Goal: Task Accomplishment & Management: Manage account settings

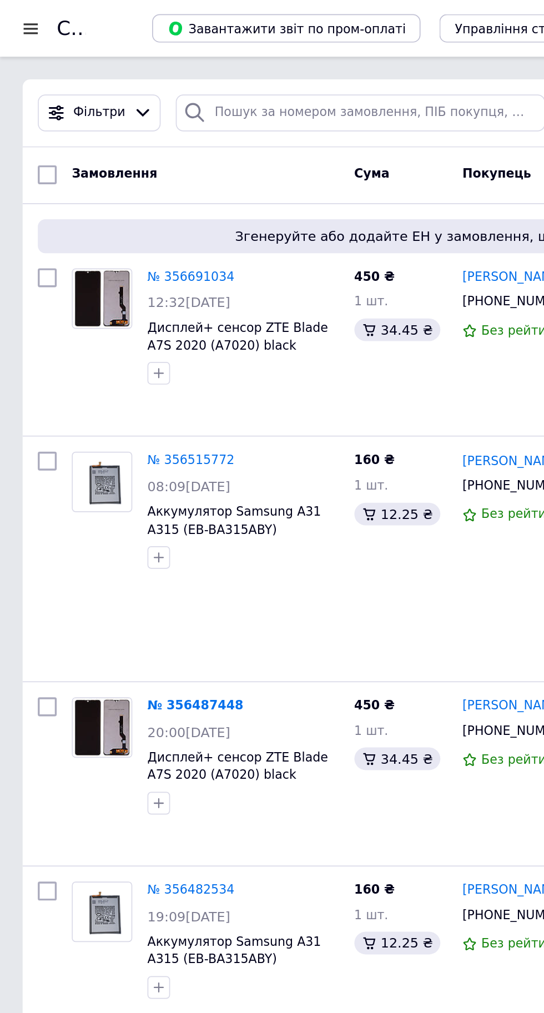
click at [62, 174] on img at bounding box center [60, 175] width 34 height 34
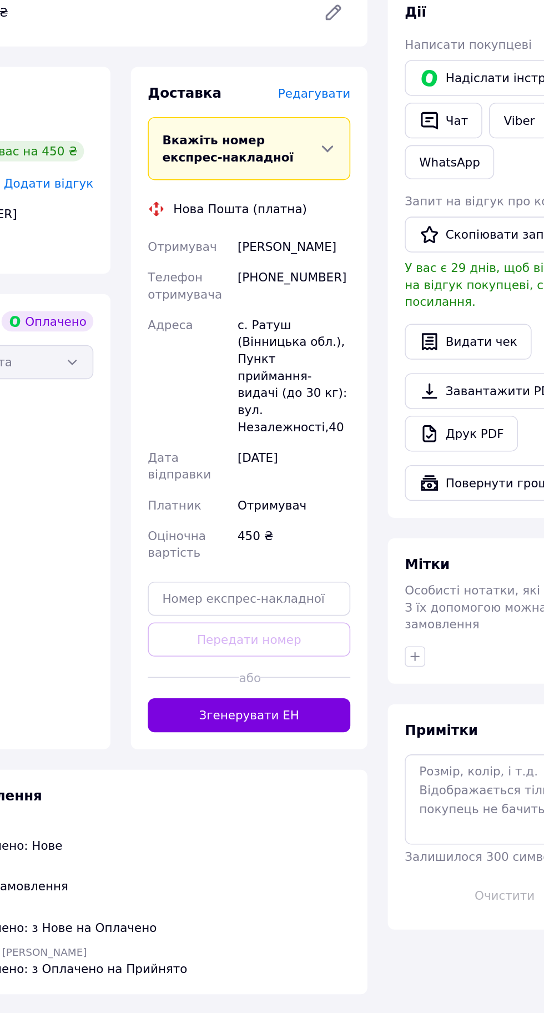
scroll to position [2, 0]
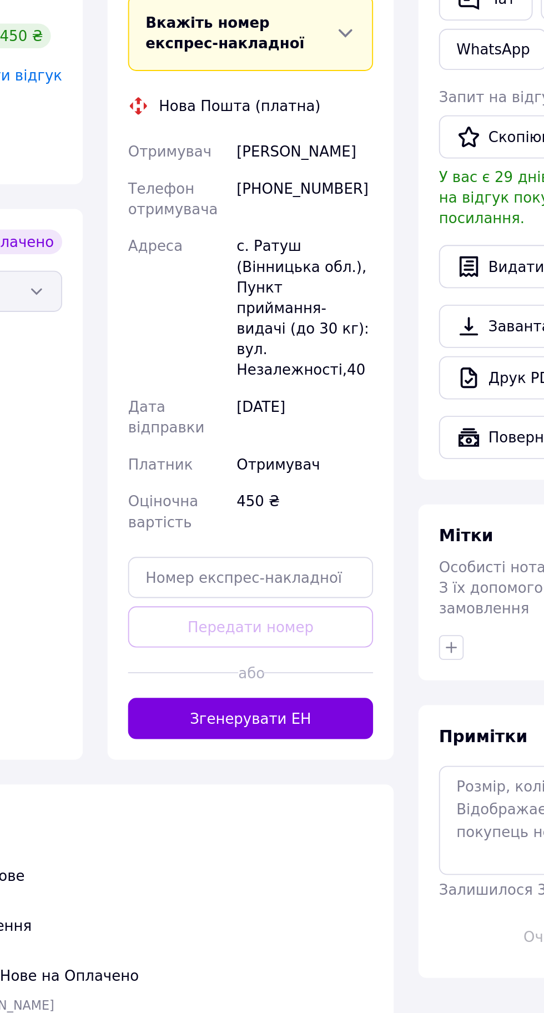
click at [280, 699] on button "Згенерувати ЕН" at bounding box center [258, 710] width 132 height 22
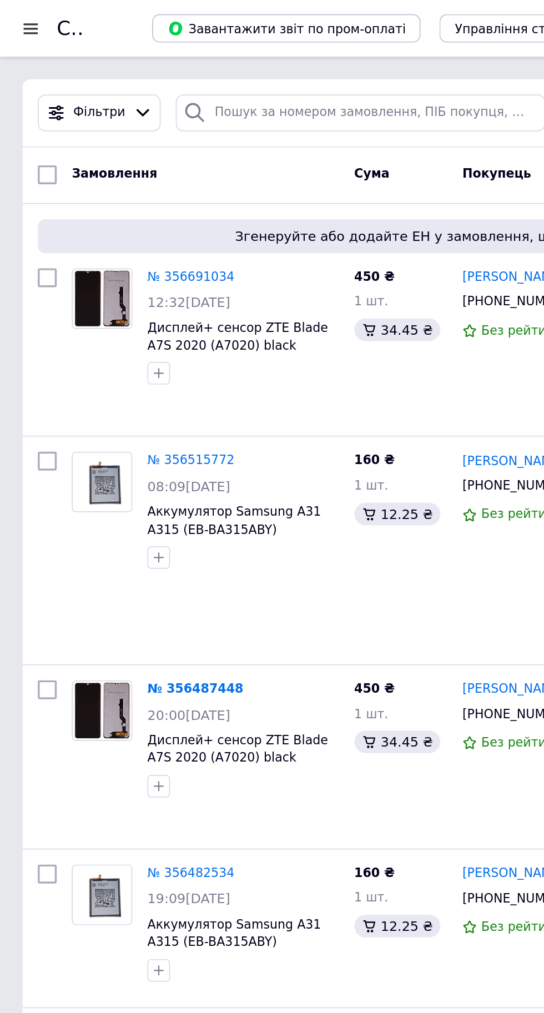
click at [14, 17] on div at bounding box center [18, 17] width 14 height 10
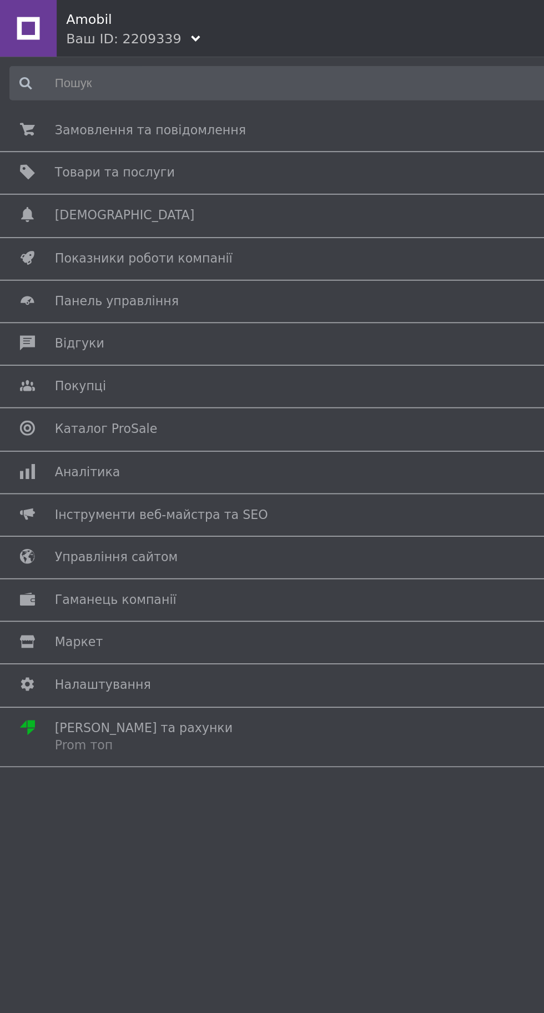
click at [84, 102] on span "Товари та послуги" at bounding box center [67, 102] width 70 height 10
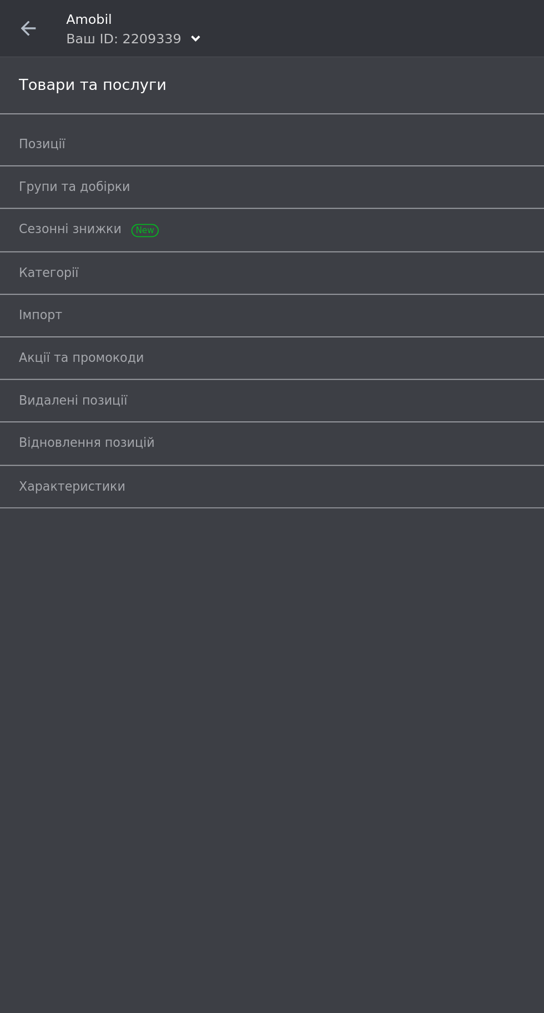
click at [65, 83] on span "Позиції" at bounding box center [259, 85] width 497 height 10
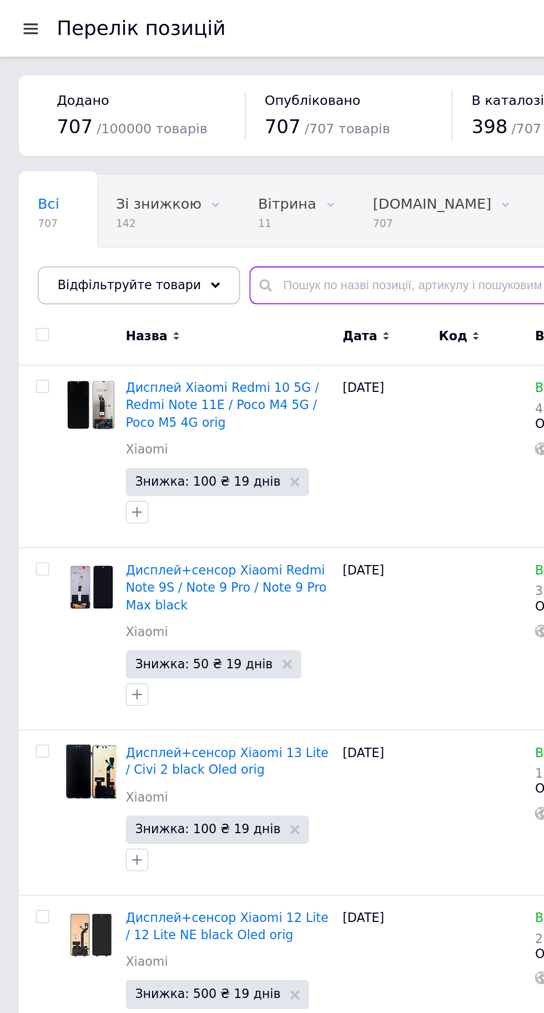
click at [203, 168] on input "text" at bounding box center [334, 167] width 375 height 22
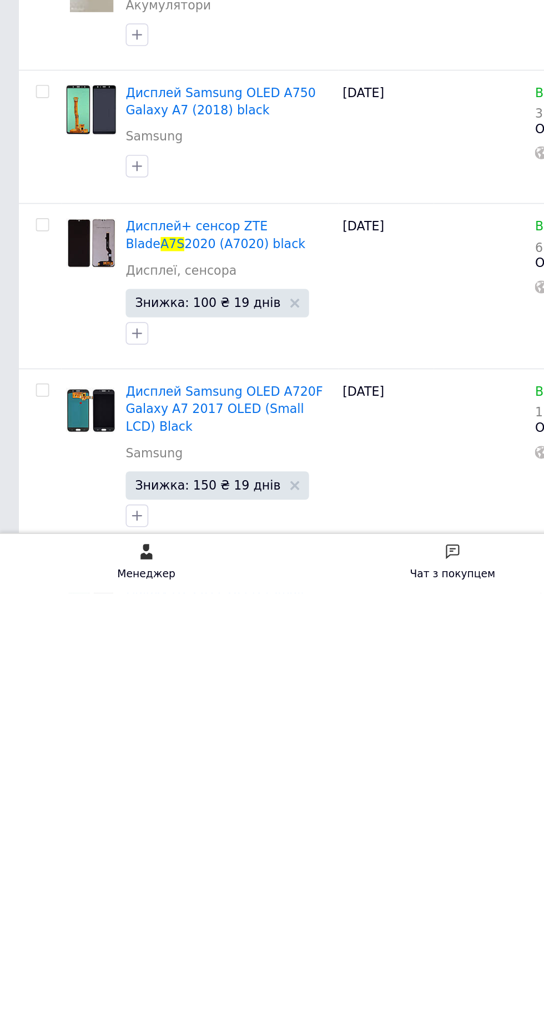
scroll to position [41, 0]
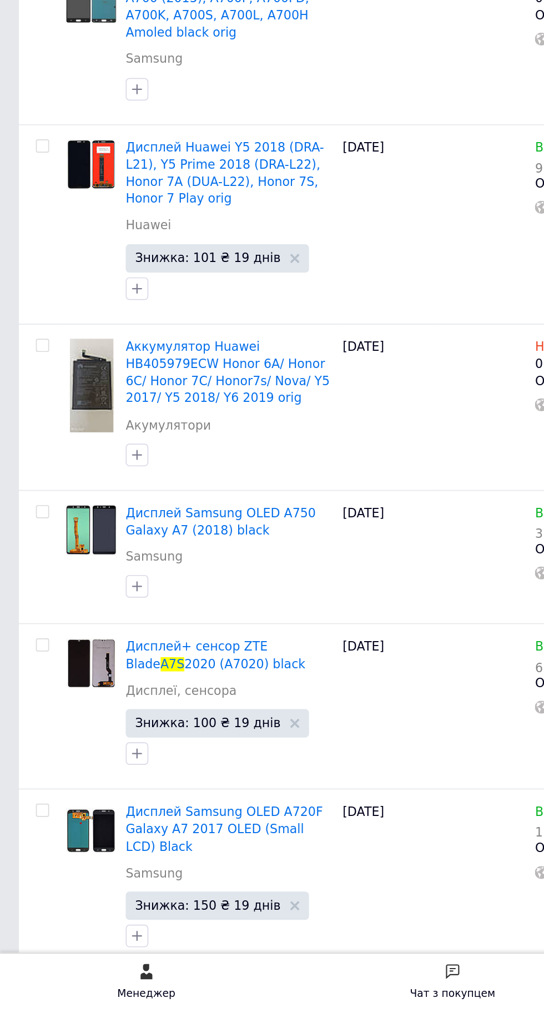
type input "a7s"
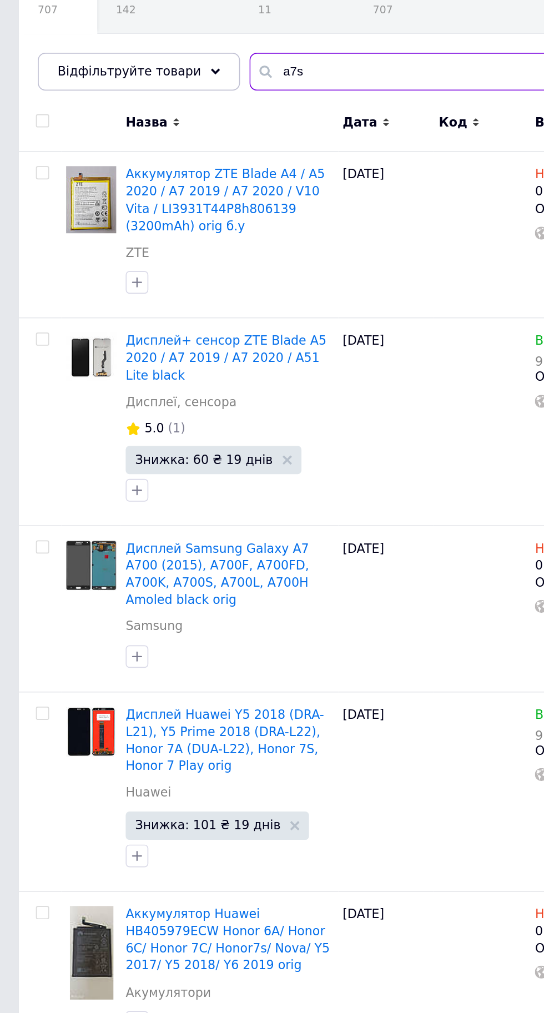
scroll to position [0, 0]
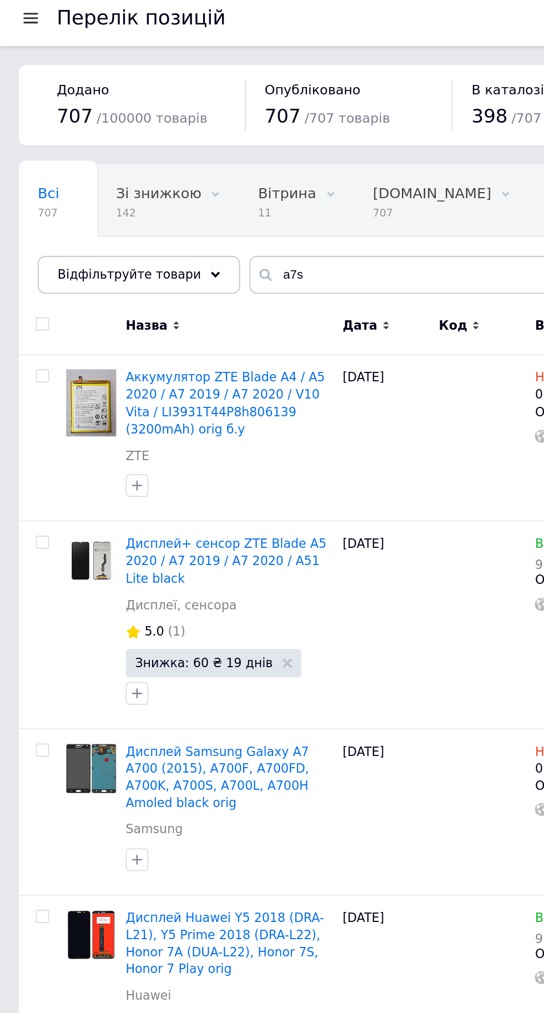
click at [19, 12] on div at bounding box center [18, 17] width 14 height 10
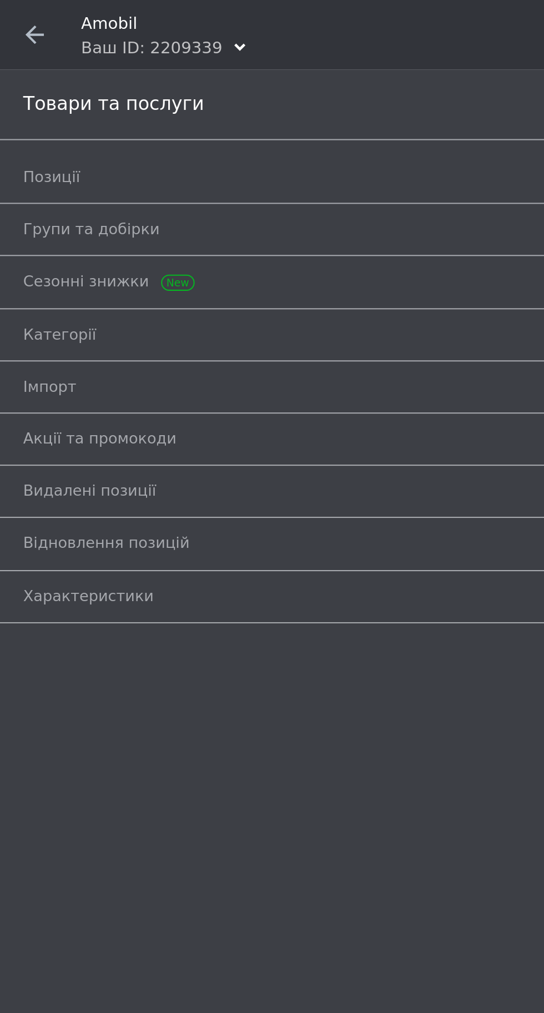
click at [20, 10] on span at bounding box center [16, 16] width 33 height 33
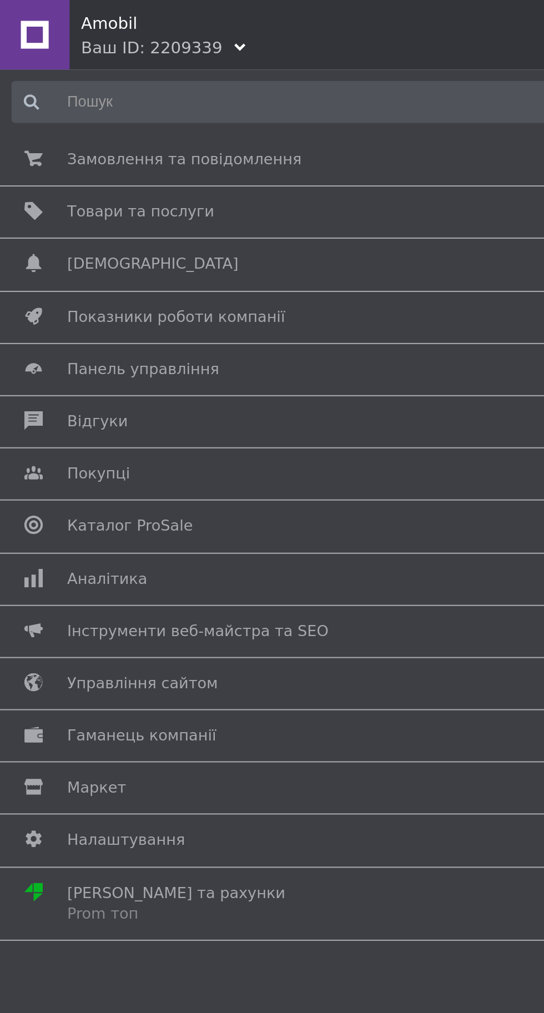
click at [86, 75] on span "Замовлення та повідомлення" at bounding box center [88, 77] width 112 height 10
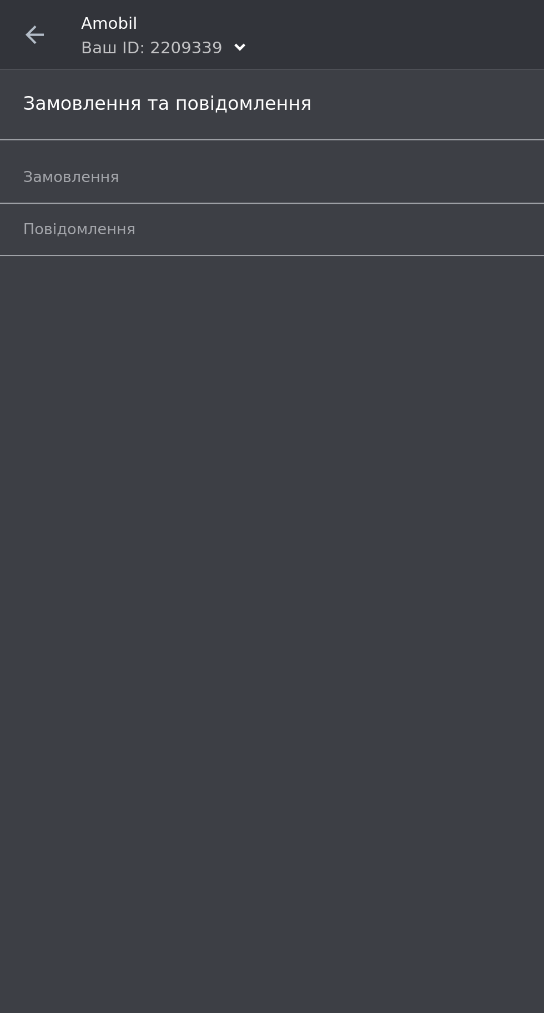
click at [38, 77] on link "Замовлення 1" at bounding box center [274, 84] width 527 height 19
